Goal: Task Accomplishment & Management: Manage account settings

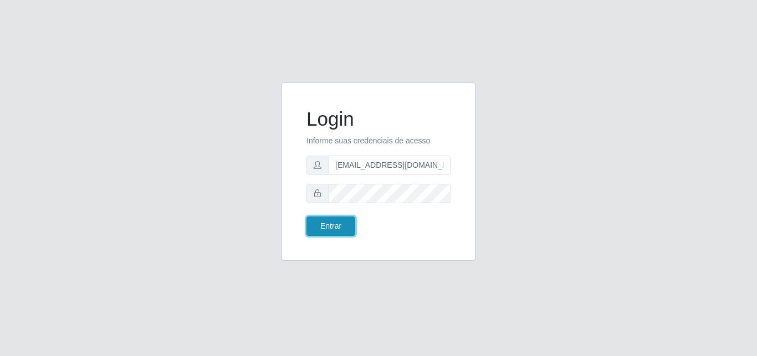
click at [338, 233] on button "Entrar" at bounding box center [330, 226] width 49 height 19
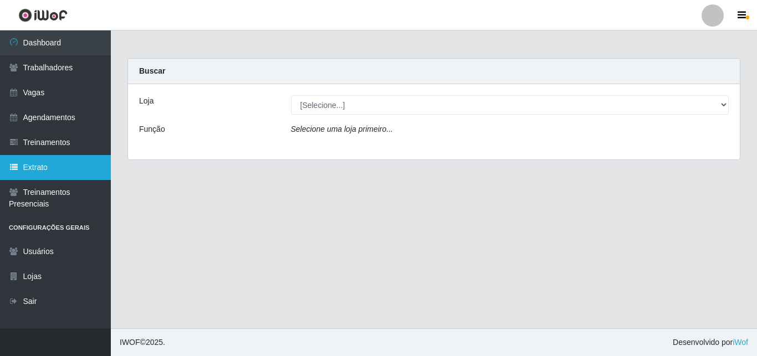
click at [34, 166] on link "Extrato" at bounding box center [55, 167] width 111 height 25
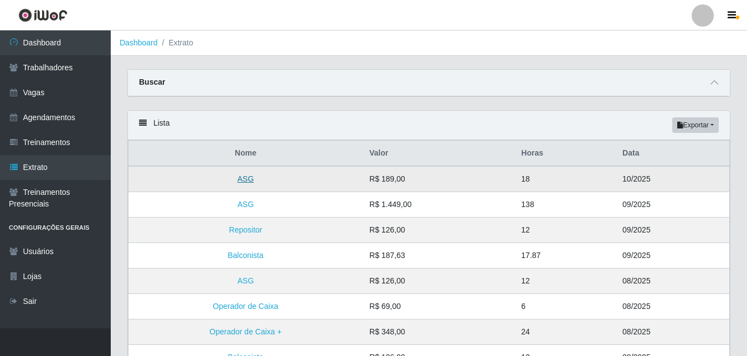
click at [242, 180] on link "ASG" at bounding box center [246, 178] width 17 height 9
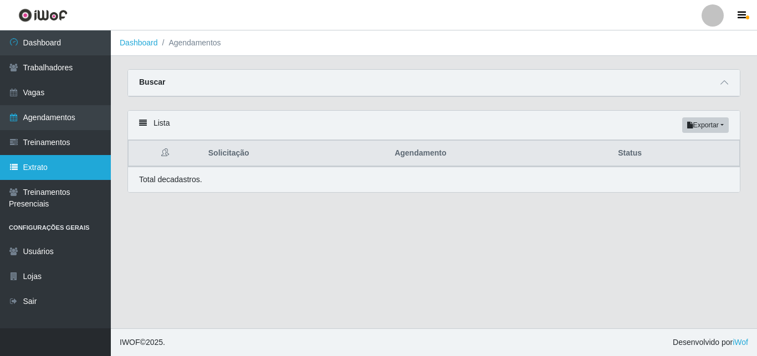
click at [35, 174] on link "Extrato" at bounding box center [55, 167] width 111 height 25
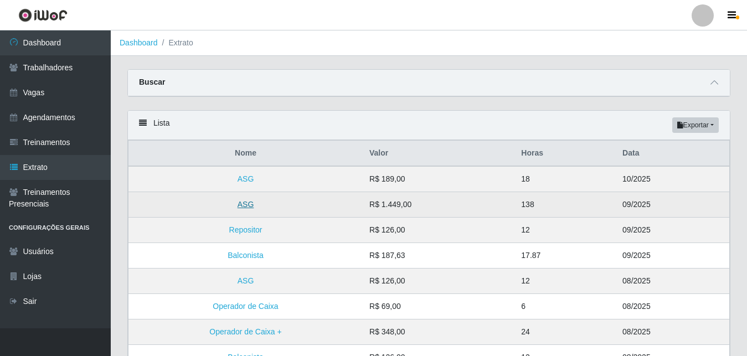
click at [245, 201] on link "ASG" at bounding box center [246, 204] width 17 height 9
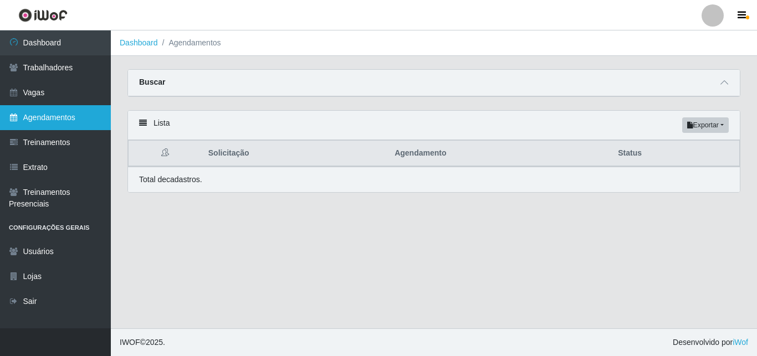
click at [61, 118] on link "Agendamentos" at bounding box center [55, 117] width 111 height 25
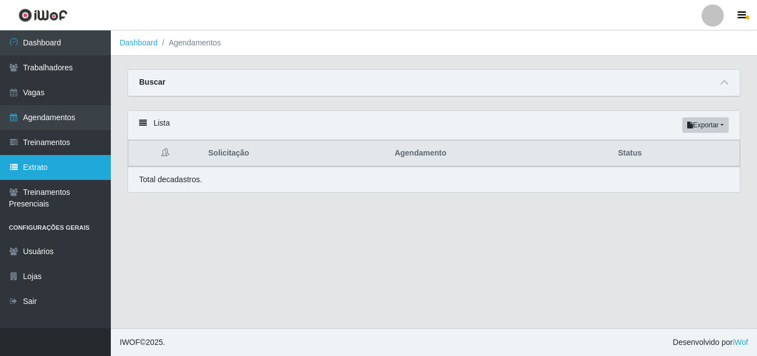
click at [53, 168] on link "Extrato" at bounding box center [55, 167] width 111 height 25
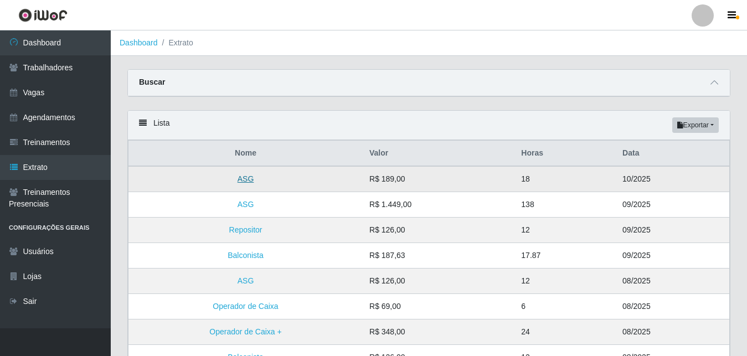
click at [239, 179] on link "ASG" at bounding box center [246, 178] width 17 height 9
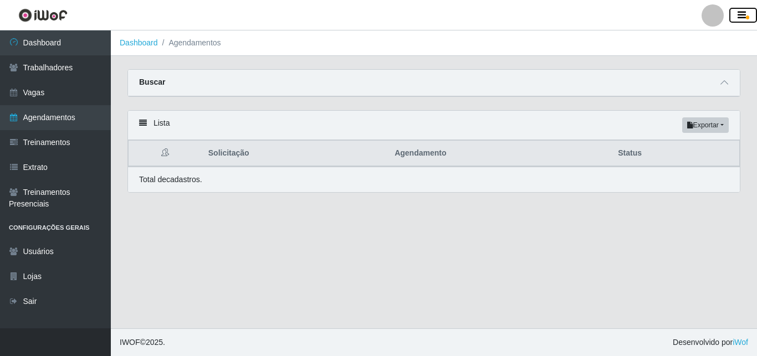
click at [744, 15] on icon "button" at bounding box center [741, 16] width 8 height 10
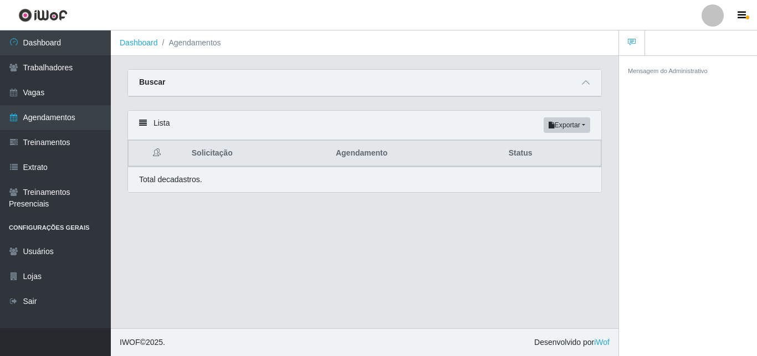
click at [714, 17] on div at bounding box center [712, 15] width 22 height 22
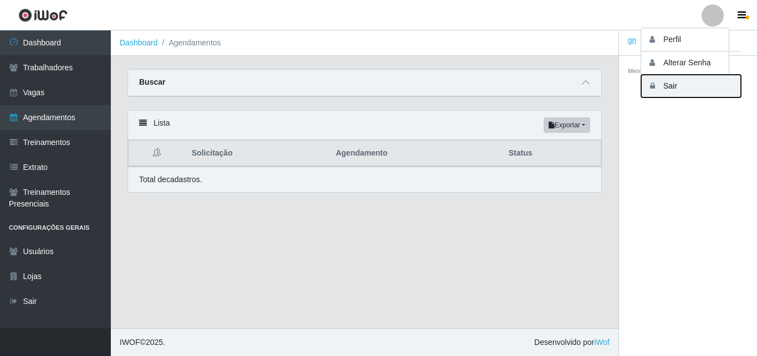
click at [666, 93] on button "Sair" at bounding box center [691, 86] width 100 height 23
